Goal: Task Accomplishment & Management: Manage account settings

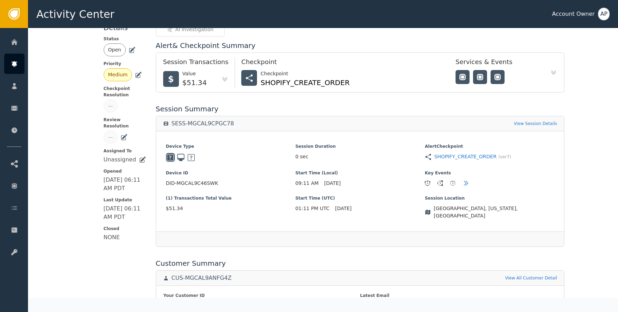
scroll to position [223, 0]
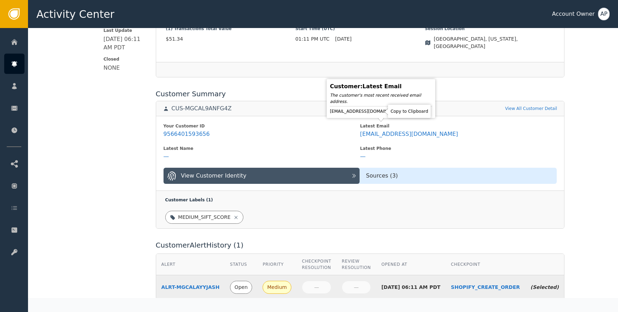
click at [406, 112] on icon at bounding box center [409, 111] width 7 height 7
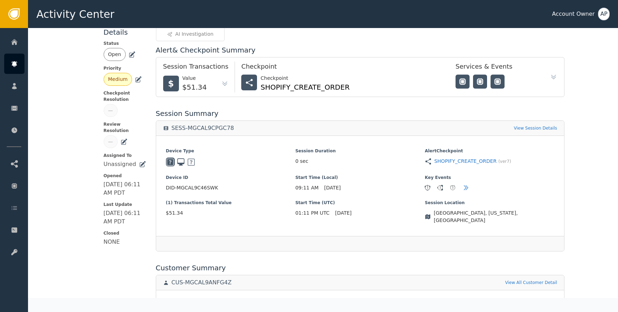
scroll to position [49, 0]
click at [128, 56] on icon at bounding box center [131, 54] width 7 height 7
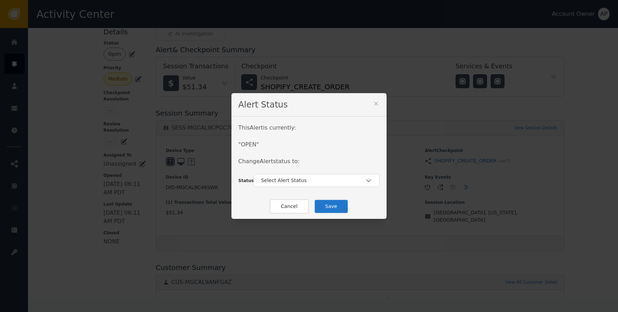
drag, startPoint x: 285, startPoint y: 181, endPoint x: 289, endPoint y: 189, distance: 9.2
click at [286, 183] on div "Select Alert Status" at bounding box center [313, 180] width 104 height 7
click at [296, 212] on div "Closed" at bounding box center [316, 209] width 112 height 7
click at [326, 208] on button "Save" at bounding box center [331, 206] width 34 height 14
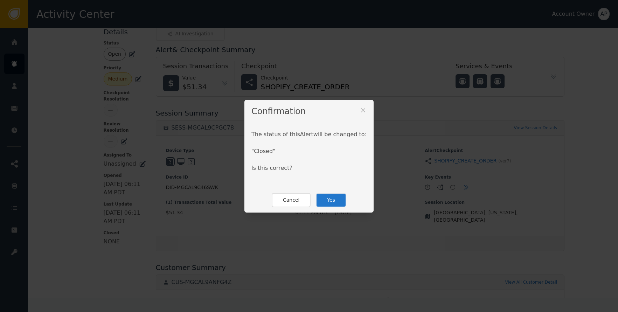
drag, startPoint x: 330, startPoint y: 202, endPoint x: 338, endPoint y: 193, distance: 11.4
click at [330, 202] on button "Yes" at bounding box center [331, 200] width 30 height 14
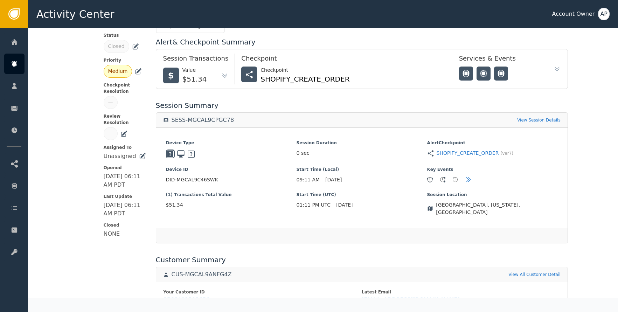
scroll to position [0, 0]
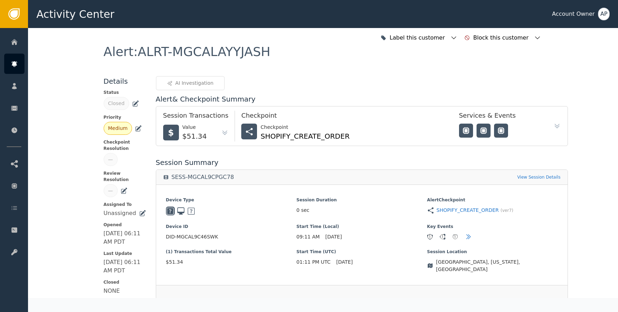
drag, startPoint x: 136, startPoint y: 104, endPoint x: 135, endPoint y: 108, distance: 4.3
click at [136, 105] on div "Closed" at bounding box center [125, 103] width 42 height 13
click at [135, 108] on div "Closed" at bounding box center [125, 103] width 42 height 13
drag, startPoint x: 133, startPoint y: 104, endPoint x: 143, endPoint y: 106, distance: 10.4
click at [133, 104] on icon at bounding box center [135, 103] width 7 height 7
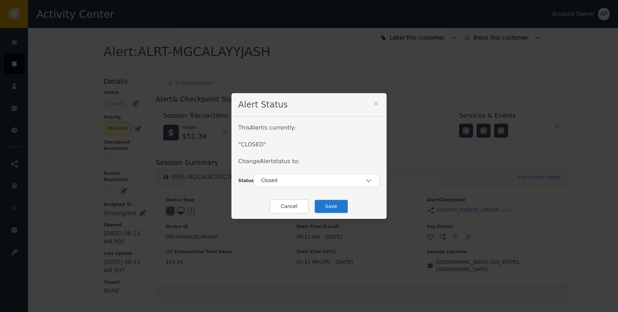
click at [279, 185] on div "Closed" at bounding box center [316, 180] width 126 height 13
drag, startPoint x: 288, startPoint y: 198, endPoint x: 293, endPoint y: 200, distance: 5.2
click at [288, 199] on div "Re-Opened" at bounding box center [316, 195] width 112 height 7
click at [322, 204] on button "Save" at bounding box center [331, 206] width 34 height 14
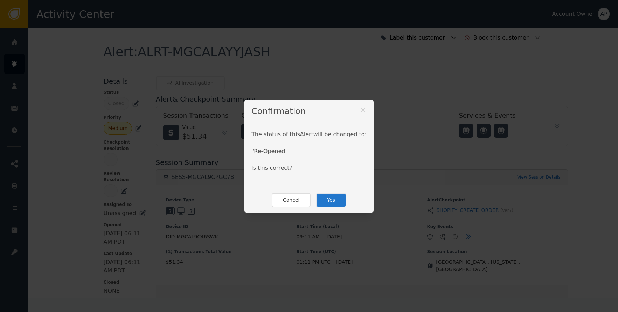
drag, startPoint x: 332, startPoint y: 199, endPoint x: 330, endPoint y: 195, distance: 4.9
click at [332, 199] on button "Yes" at bounding box center [331, 200] width 30 height 14
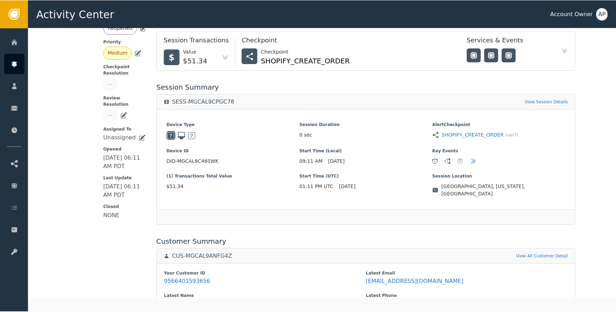
scroll to position [217, 0]
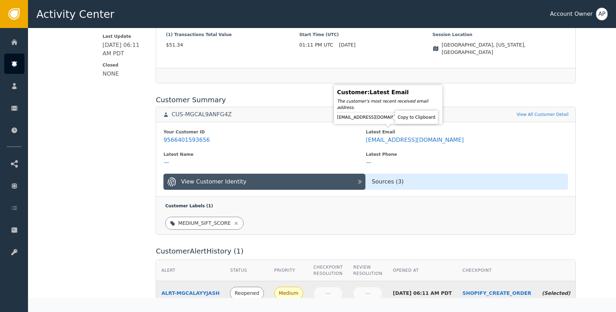
click at [413, 119] on icon at bounding box center [416, 117] width 7 height 7
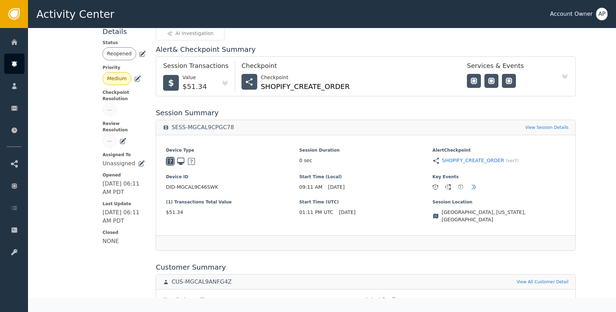
scroll to position [131, 0]
